Goal: Information Seeking & Learning: Learn about a topic

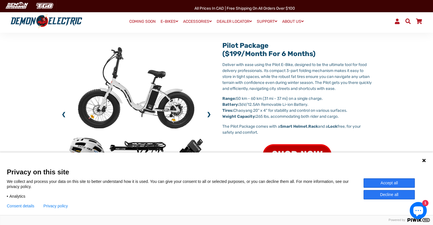
scroll to position [188, 0]
click at [163, 147] on img at bounding box center [135, 116] width 149 height 149
click at [147, 22] on link "COMING SOON" at bounding box center [142, 22] width 30 height 8
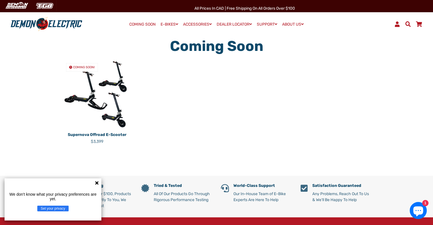
scroll to position [22, 0]
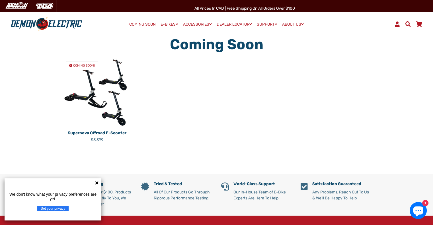
click at [96, 184] on icon at bounding box center [97, 183] width 5 height 5
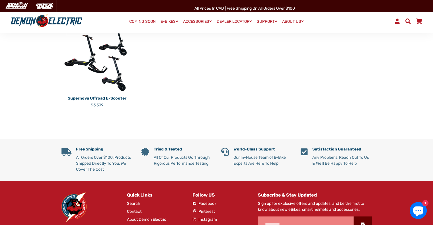
scroll to position [0, 0]
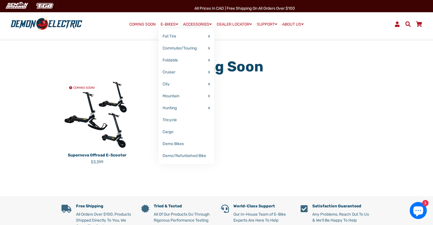
click at [173, 23] on link "E-BIKES" at bounding box center [170, 24] width 22 height 8
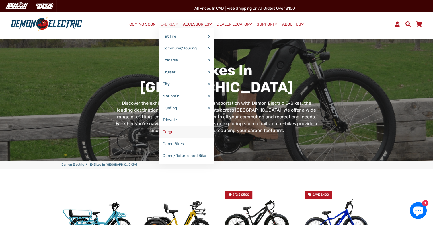
click at [170, 132] on link "Cargo" at bounding box center [187, 132] width 56 height 12
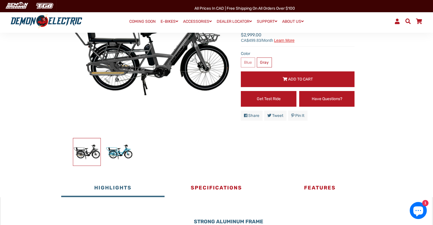
scroll to position [102, 0]
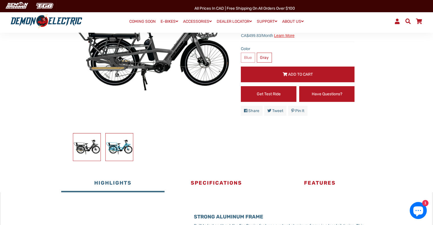
click at [122, 152] on img at bounding box center [119, 146] width 27 height 27
